Goal: Task Accomplishment & Management: Use online tool/utility

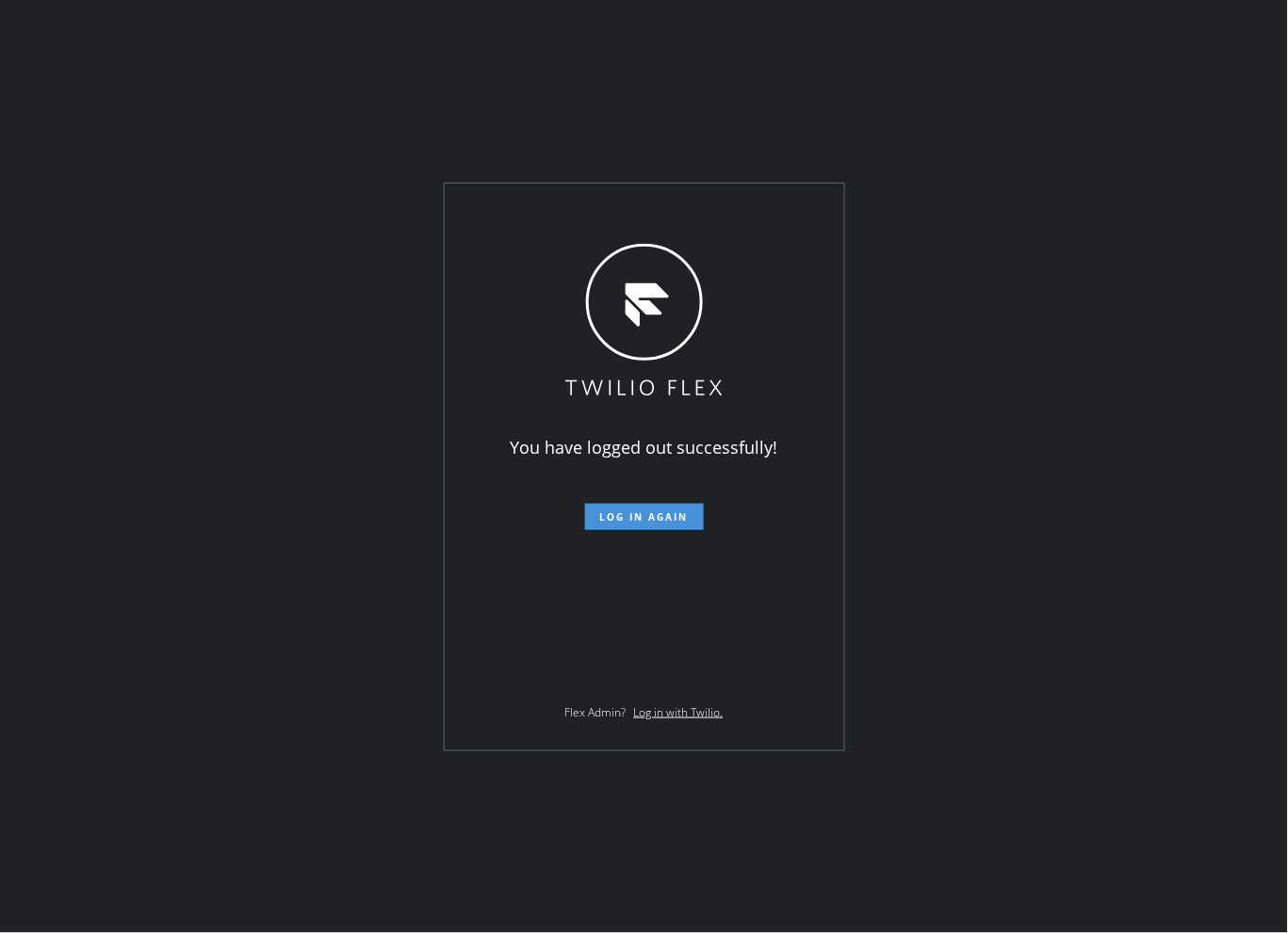
click at [614, 511] on span "Log in again" at bounding box center [644, 517] width 89 height 13
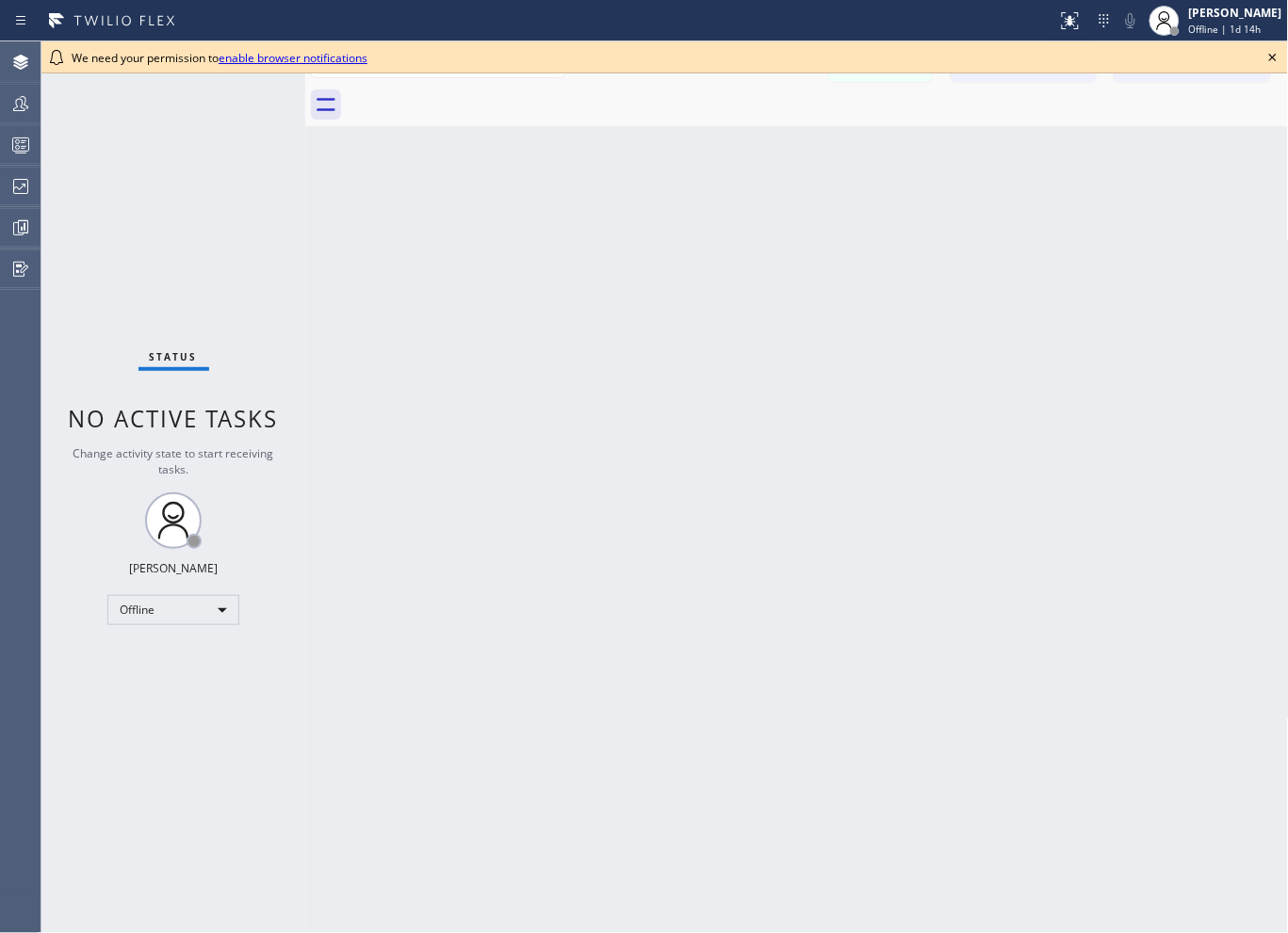
click at [1278, 56] on icon at bounding box center [1273, 57] width 23 height 23
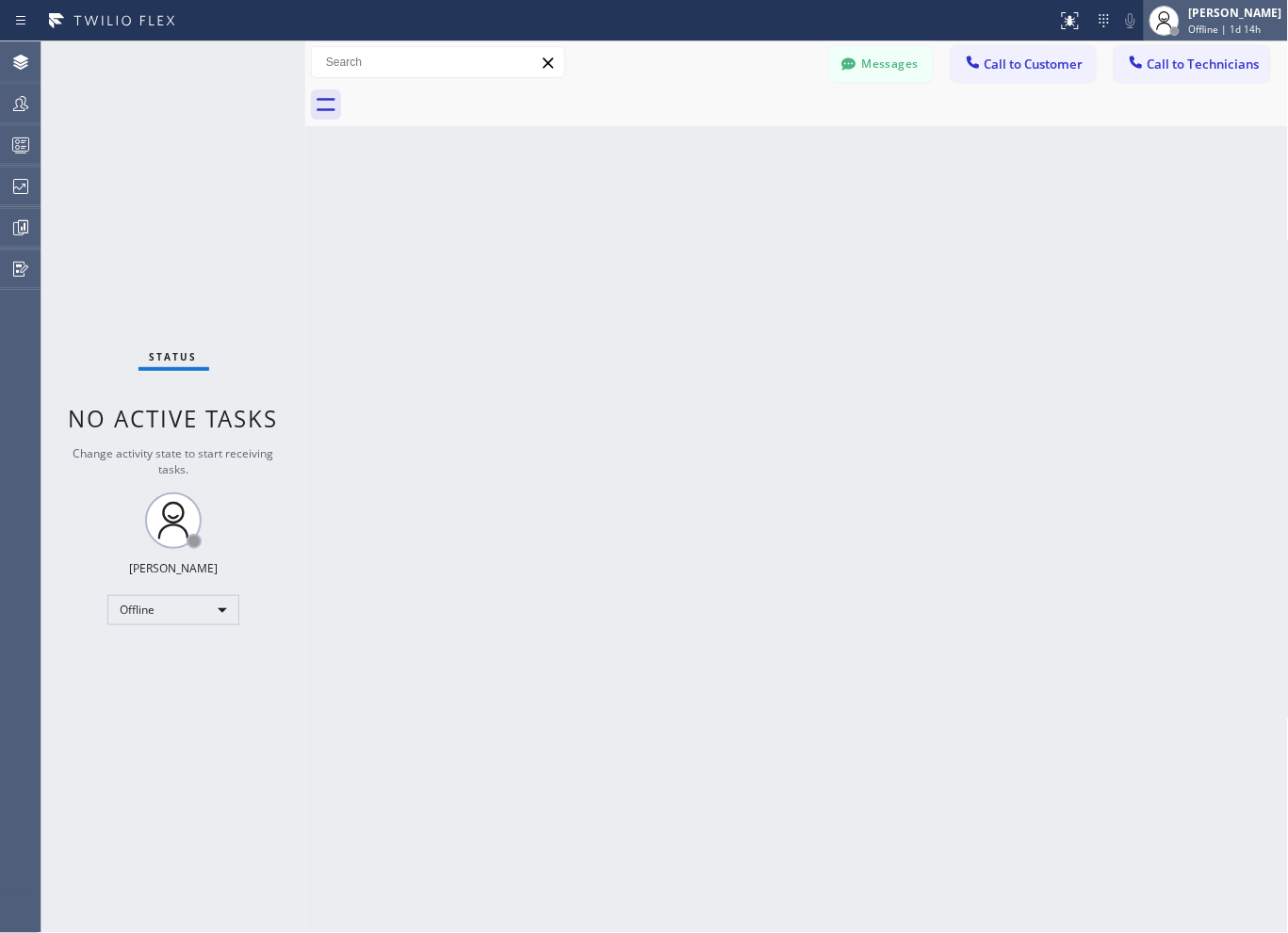
click at [1238, 27] on span "Offline | 1d 14h" at bounding box center [1225, 30] width 72 height 13
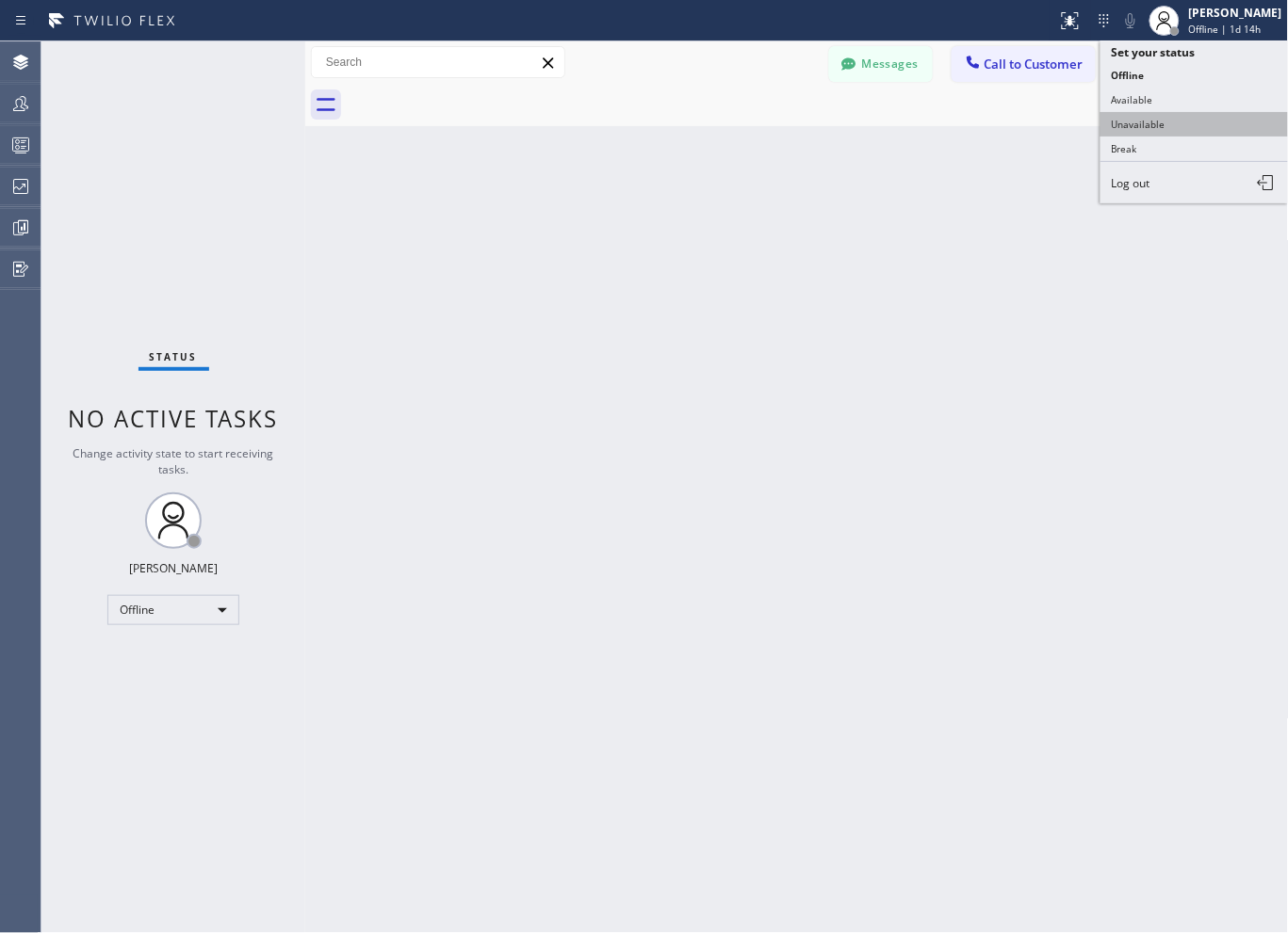
click at [1127, 128] on button "Unavailable" at bounding box center [1195, 125] width 189 height 25
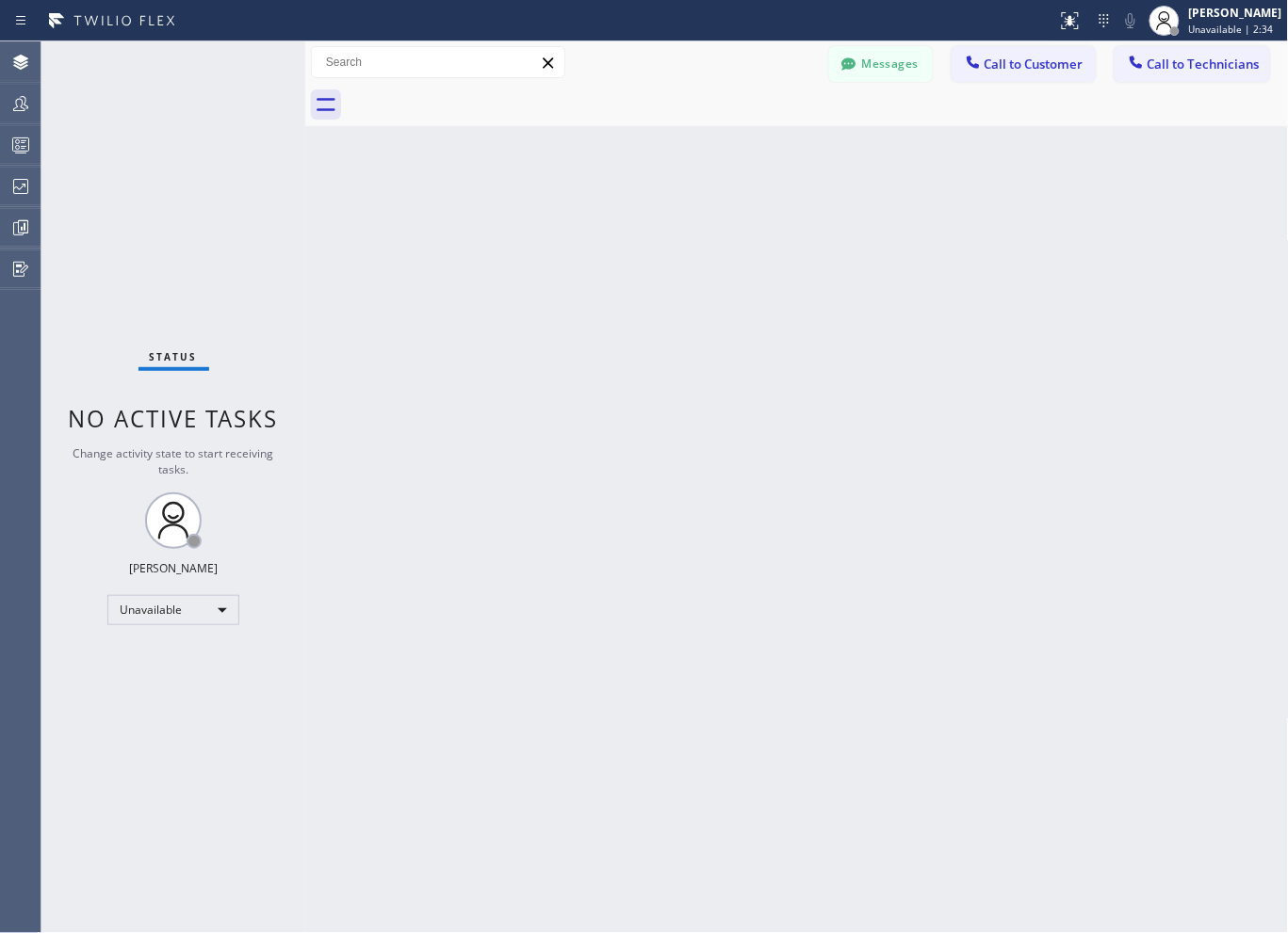
click at [1150, 355] on div "Back to Dashboard Change Sender ID Customers Technicians Select a contact Outbo…" at bounding box center [797, 487] width 984 height 892
